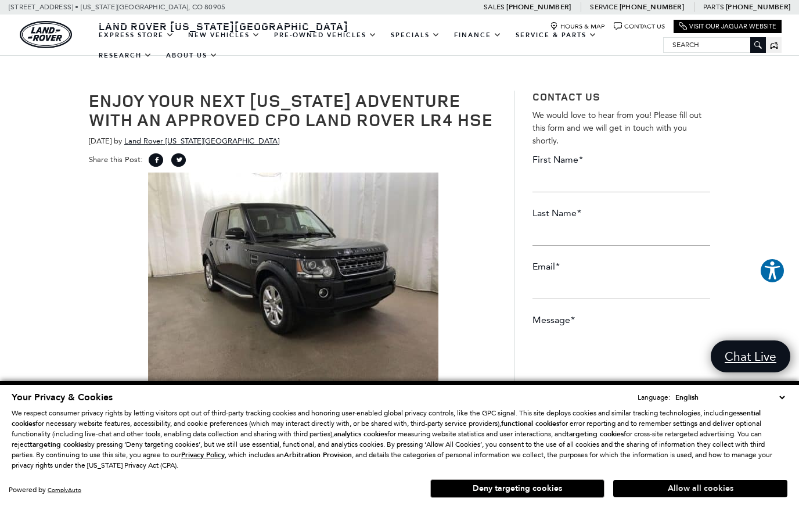
click at [719, 496] on button "Allow all cookies" at bounding box center [700, 488] width 174 height 17
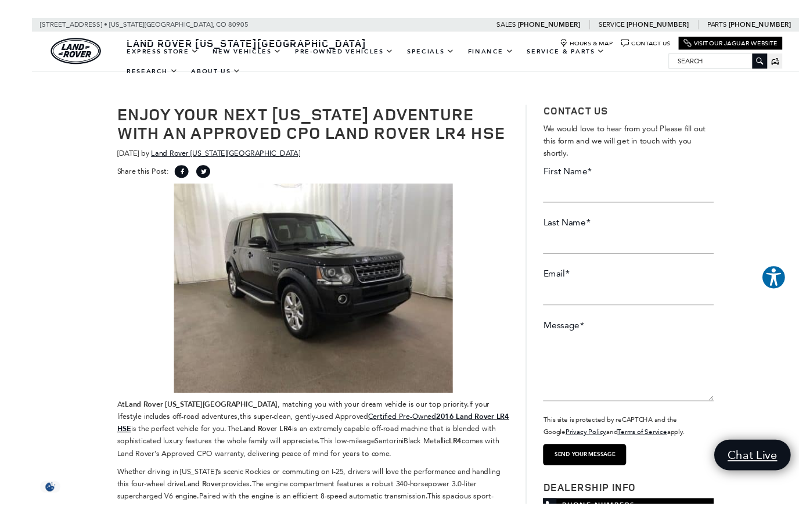
scroll to position [20, 0]
